Goal: Task Accomplishment & Management: Use online tool/utility

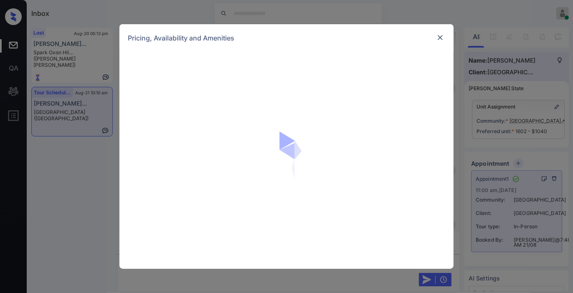
scroll to position [649, 0]
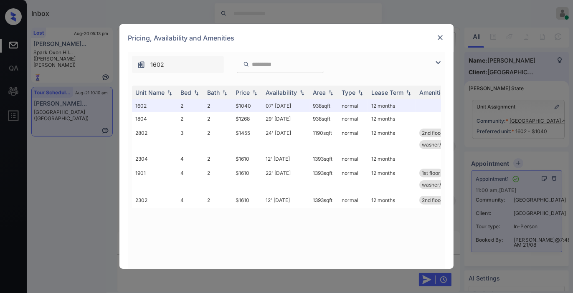
click at [438, 63] on img at bounding box center [438, 63] width 10 height 10
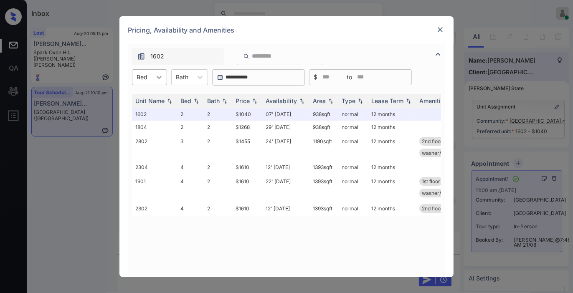
click at [160, 76] on icon at bounding box center [159, 77] width 8 height 8
click at [155, 99] on div "2" at bounding box center [149, 97] width 35 height 15
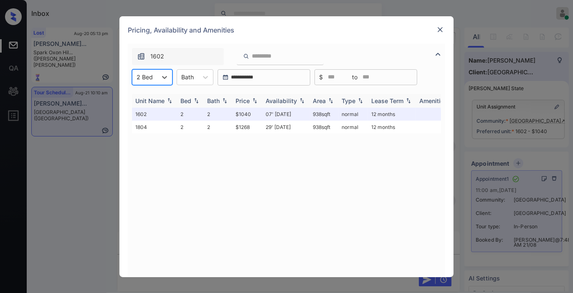
click at [245, 110] on td "$1040" at bounding box center [247, 114] width 30 height 13
click at [250, 103] on div "Price" at bounding box center [247, 100] width 23 height 7
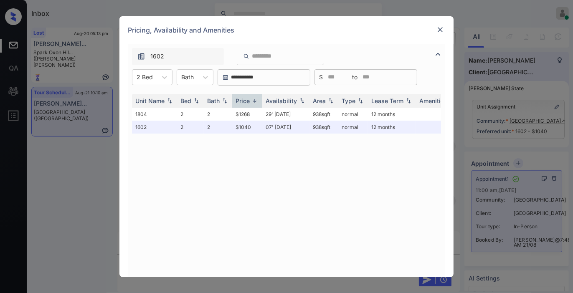
click at [162, 78] on icon at bounding box center [165, 77] width 8 height 8
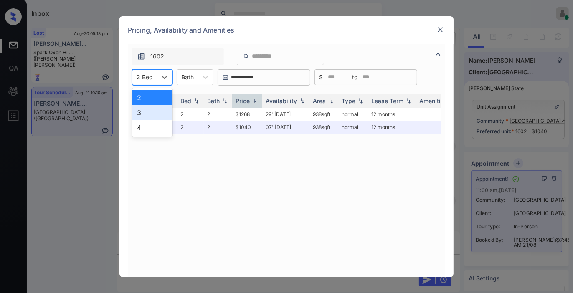
click at [158, 110] on div "3" at bounding box center [152, 112] width 41 height 15
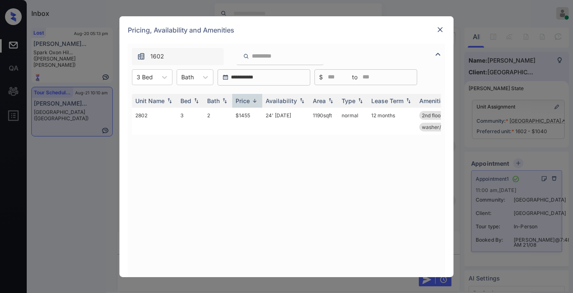
click at [442, 29] on img at bounding box center [440, 29] width 8 height 8
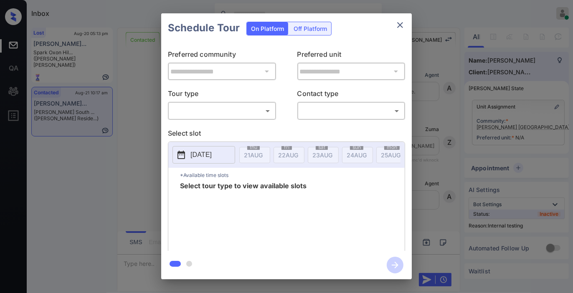
scroll to position [1026, 0]
click at [249, 112] on body "Inbox [PERSON_NAME] Online Set yourself offline Set yourself on break Profile S…" at bounding box center [286, 146] width 573 height 293
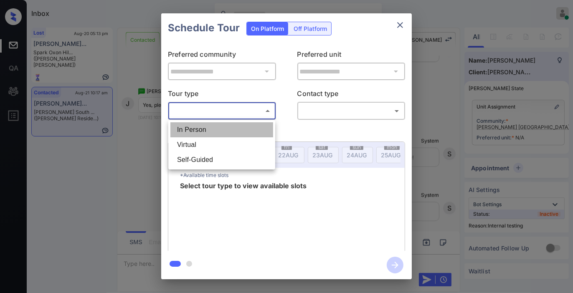
click at [232, 127] on li "In Person" at bounding box center [222, 129] width 103 height 15
type input "********"
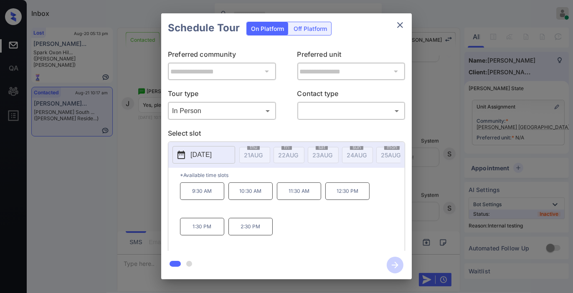
click at [212, 158] on p "[DATE]" at bounding box center [201, 155] width 21 height 10
click at [400, 23] on icon "close" at bounding box center [400, 25] width 10 height 10
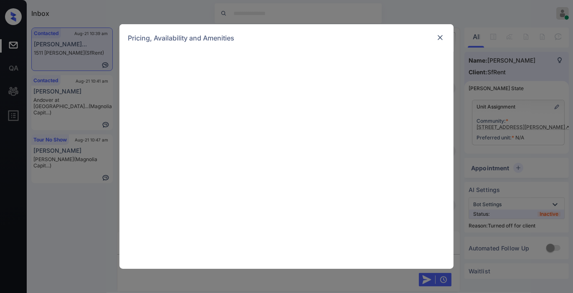
scroll to position [1185, 0]
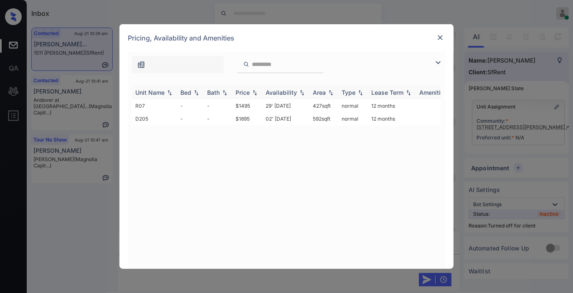
click at [252, 92] on img at bounding box center [255, 93] width 8 height 6
click at [247, 107] on td "$1495" at bounding box center [247, 105] width 30 height 13
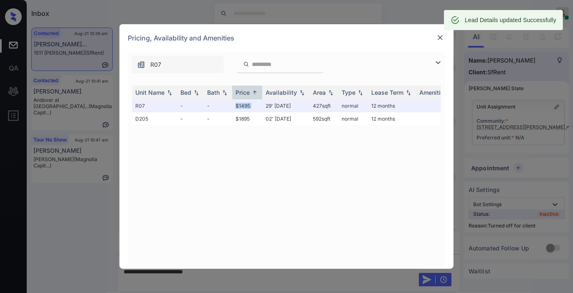
click at [441, 38] on img at bounding box center [440, 37] width 8 height 8
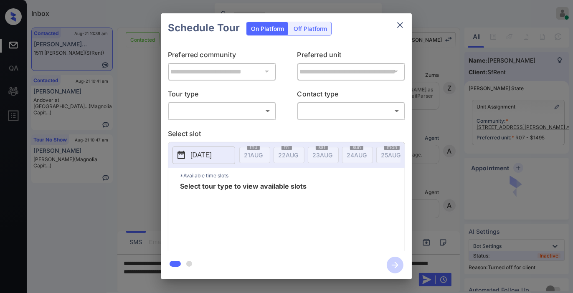
scroll to position [1534, 0]
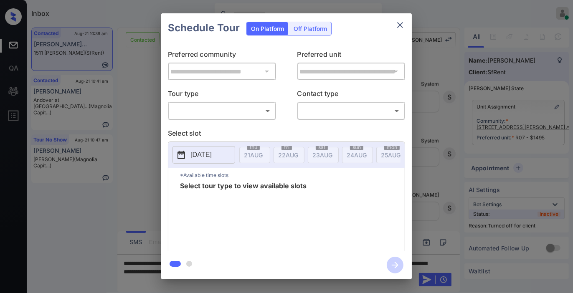
click at [310, 30] on div "Off Platform" at bounding box center [311, 28] width 42 height 13
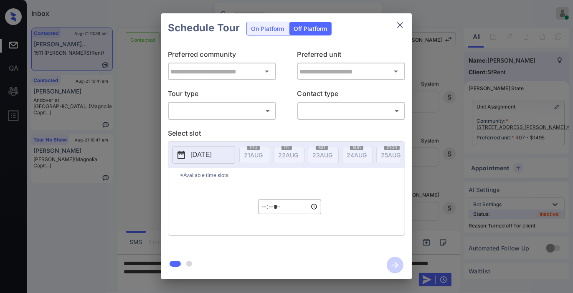
type input "**********"
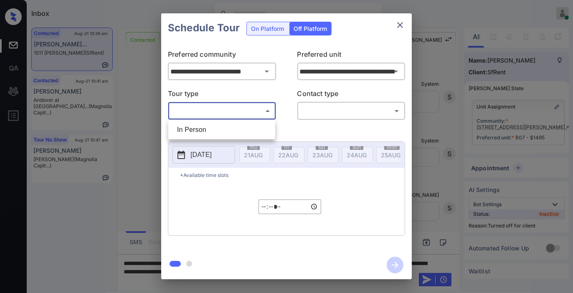
click at [215, 111] on body "Inbox Samantha Soliven Online Set yourself offline Set yourself on break Profil…" at bounding box center [286, 146] width 573 height 293
click at [213, 133] on li "In Person" at bounding box center [222, 129] width 103 height 15
type input "********"
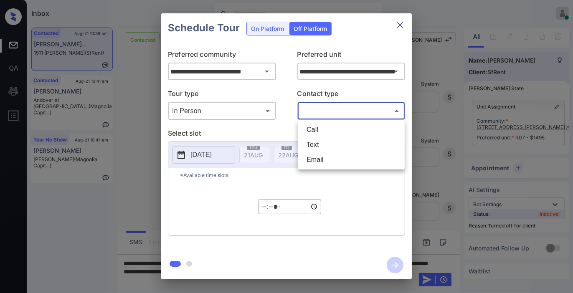
click at [316, 107] on body "Inbox Samantha Soliven Online Set yourself offline Set yourself on break Profil…" at bounding box center [286, 146] width 573 height 293
click at [323, 148] on li "Text" at bounding box center [351, 145] width 103 height 15
type input "****"
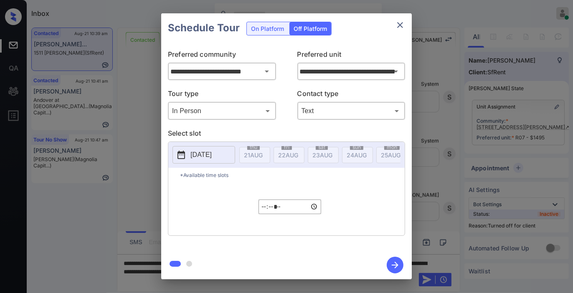
click at [232, 152] on button "[DATE]" at bounding box center [204, 155] width 63 height 18
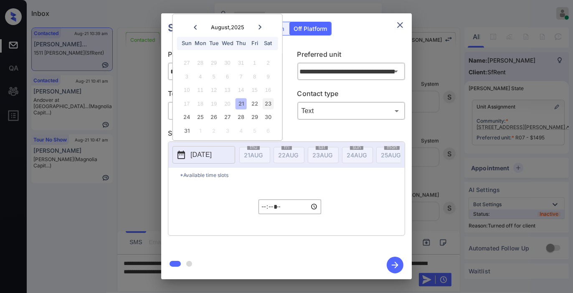
click at [265, 105] on div "23" at bounding box center [268, 103] width 11 height 11
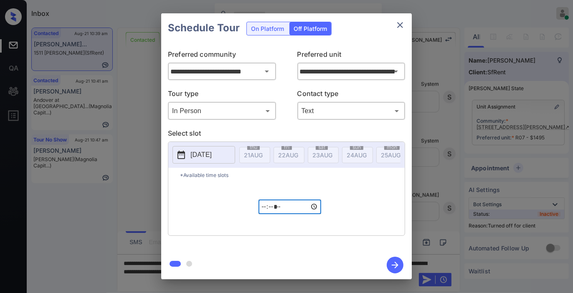
click at [266, 214] on input "*****" at bounding box center [290, 207] width 63 height 15
type input "*****"
click at [396, 265] on icon "button" at bounding box center [395, 265] width 7 height 7
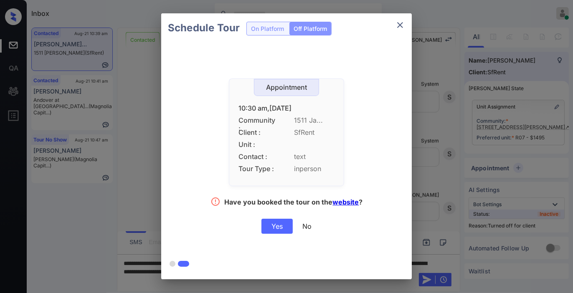
click at [273, 230] on div "Yes" at bounding box center [277, 226] width 31 height 15
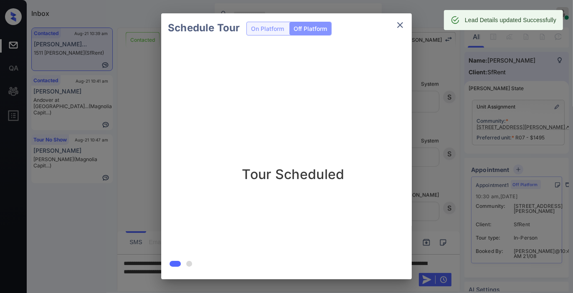
scroll to position [1587, 0]
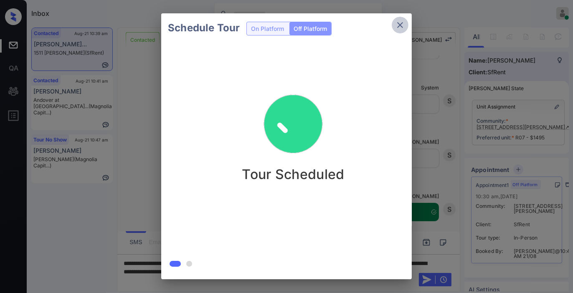
click at [403, 24] on icon "close" at bounding box center [400, 25] width 10 height 10
